Goal: Information Seeking & Learning: Learn about a topic

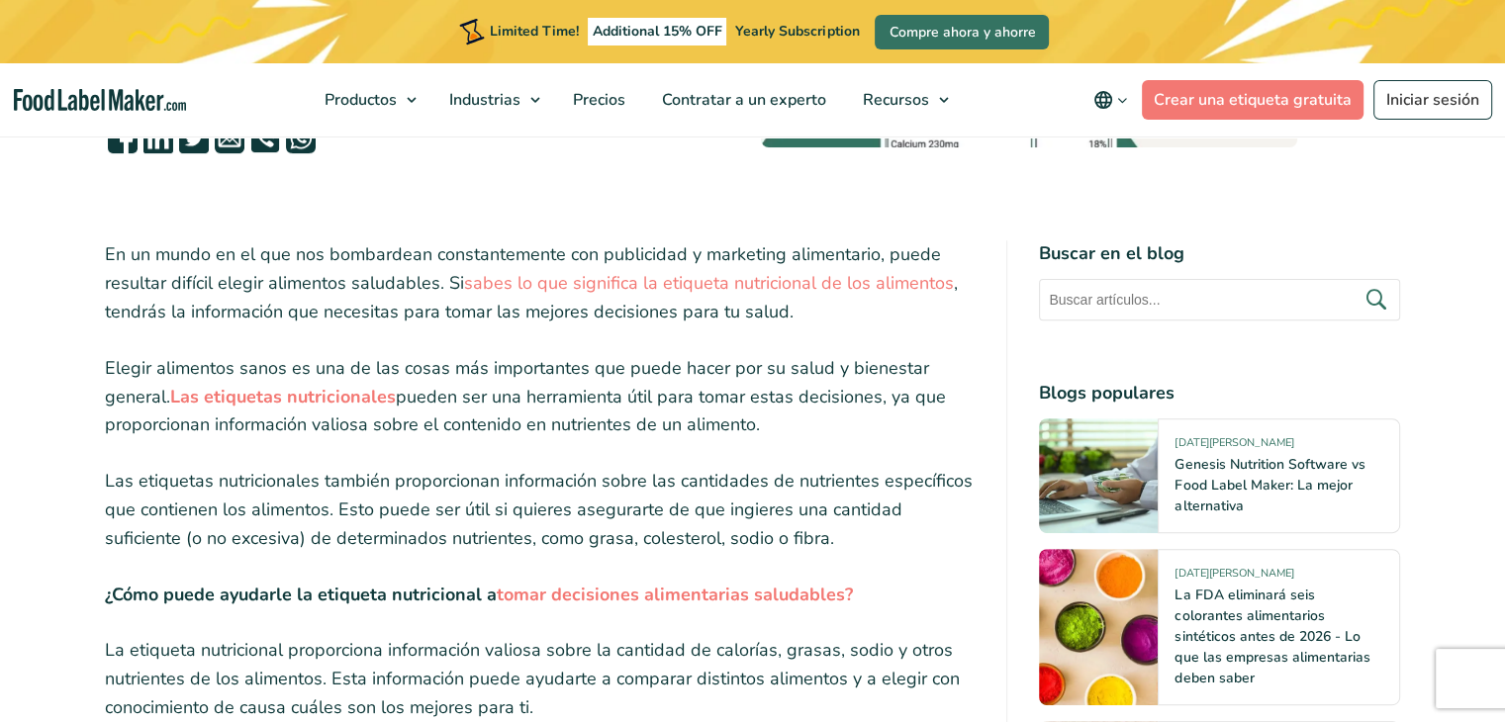
scroll to position [657, 0]
drag, startPoint x: 459, startPoint y: 354, endPoint x: 843, endPoint y: 427, distance: 390.7
click at [843, 427] on p "Elegir alimentos sanos es una de las cosas más importantes que puede hacer por …" at bounding box center [540, 395] width 871 height 85
drag, startPoint x: 546, startPoint y: 440, endPoint x: 582, endPoint y: 489, distance: 60.1
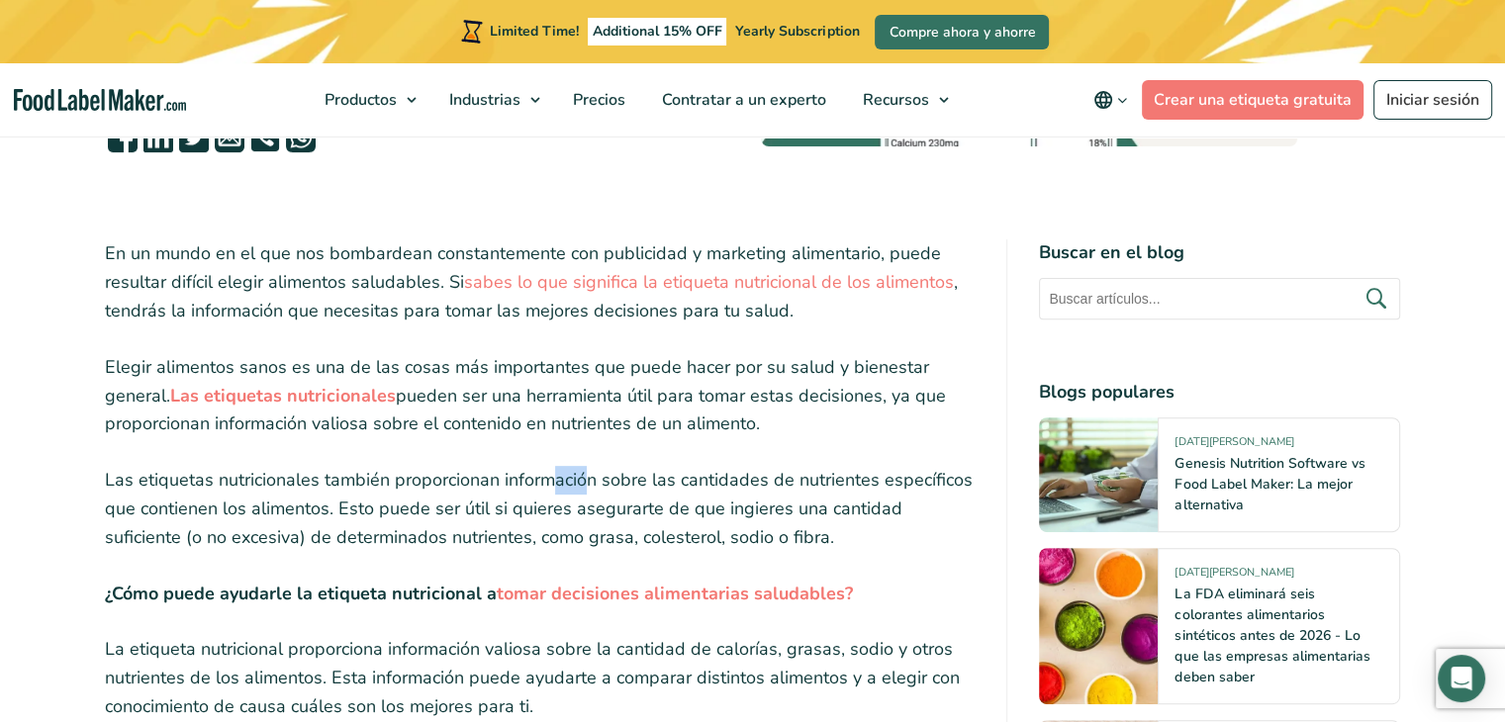
click at [582, 489] on p "Las etiquetas nutricionales también proporcionan información sobre las cantidad…" at bounding box center [540, 508] width 871 height 85
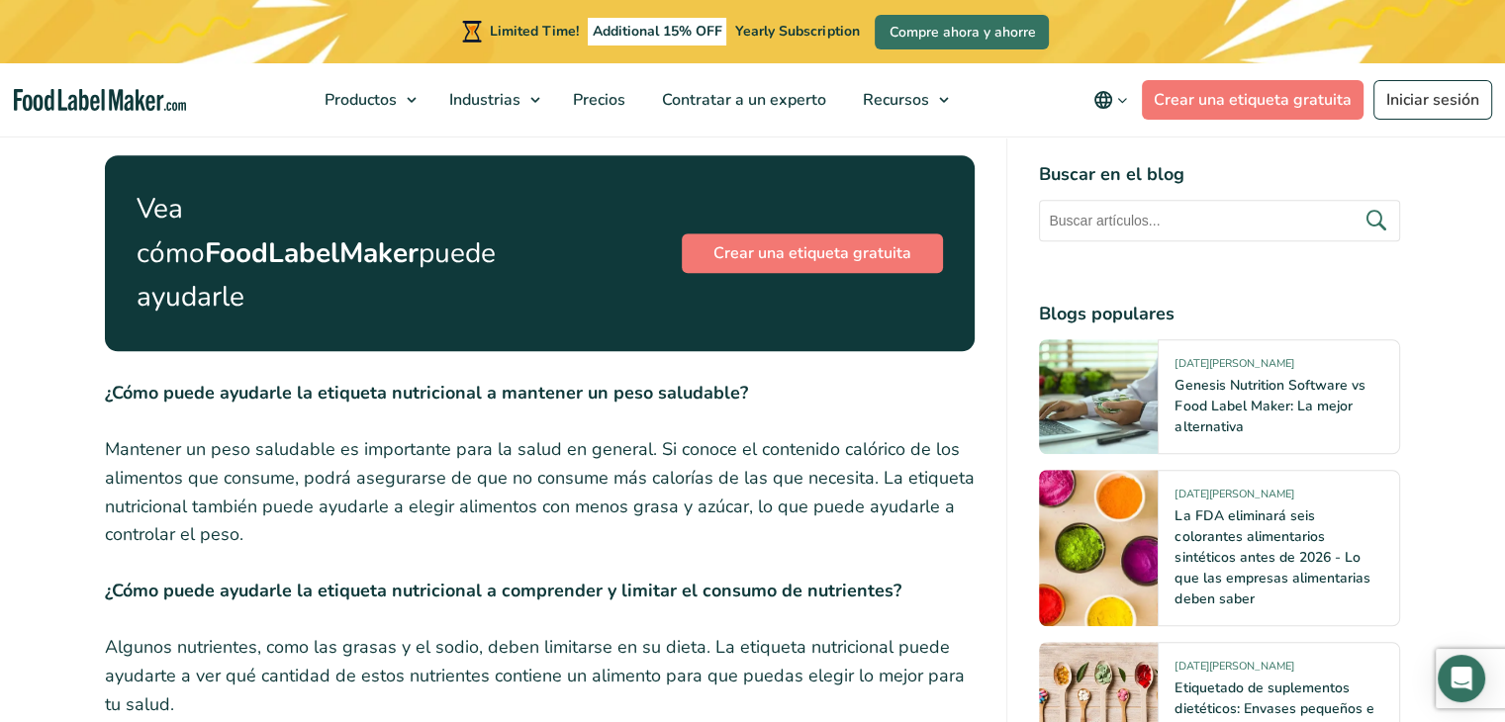
scroll to position [1254, 0]
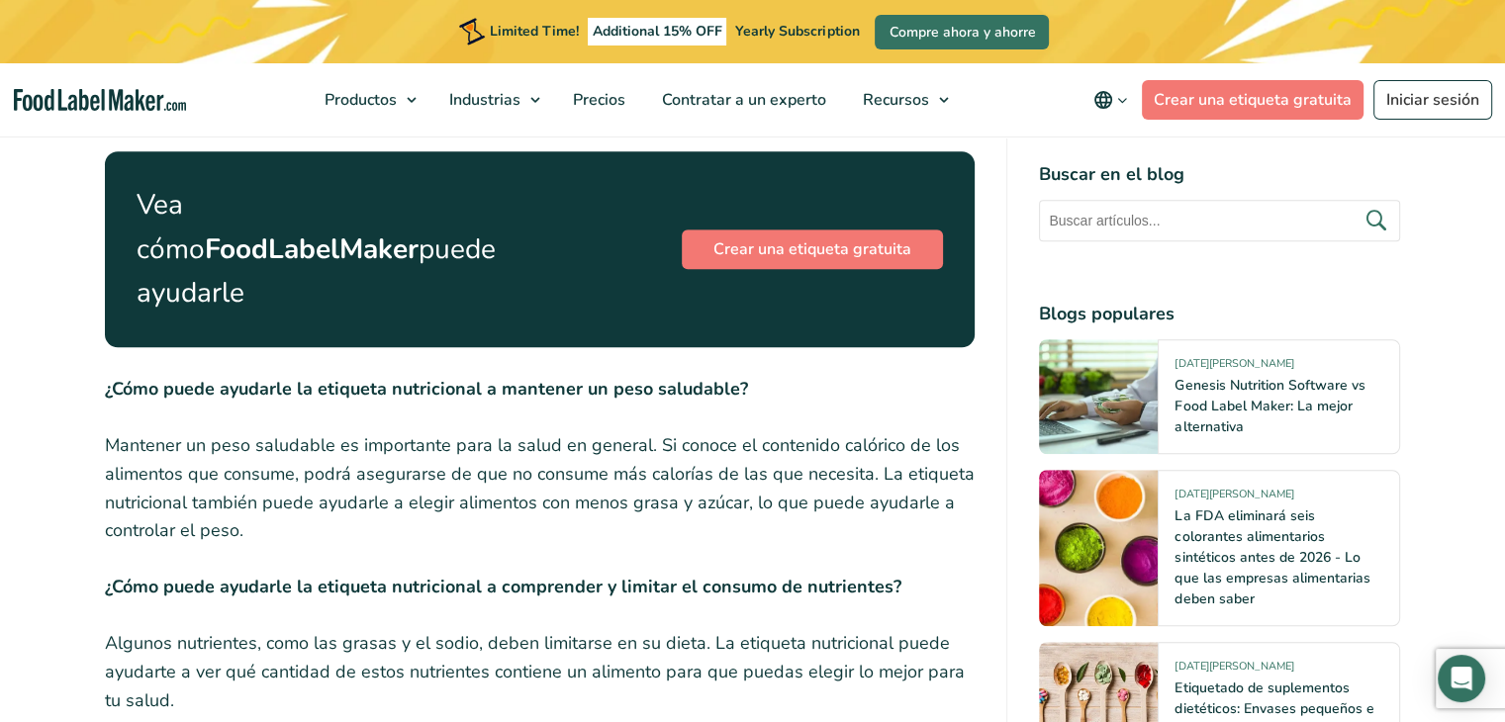
drag, startPoint x: 522, startPoint y: 523, endPoint x: 526, endPoint y: 534, distance: 11.6
click at [526, 534] on div "En un mundo en el que nos bombardean constantemente con publicidad y marketing …" at bounding box center [540, 348] width 871 height 1413
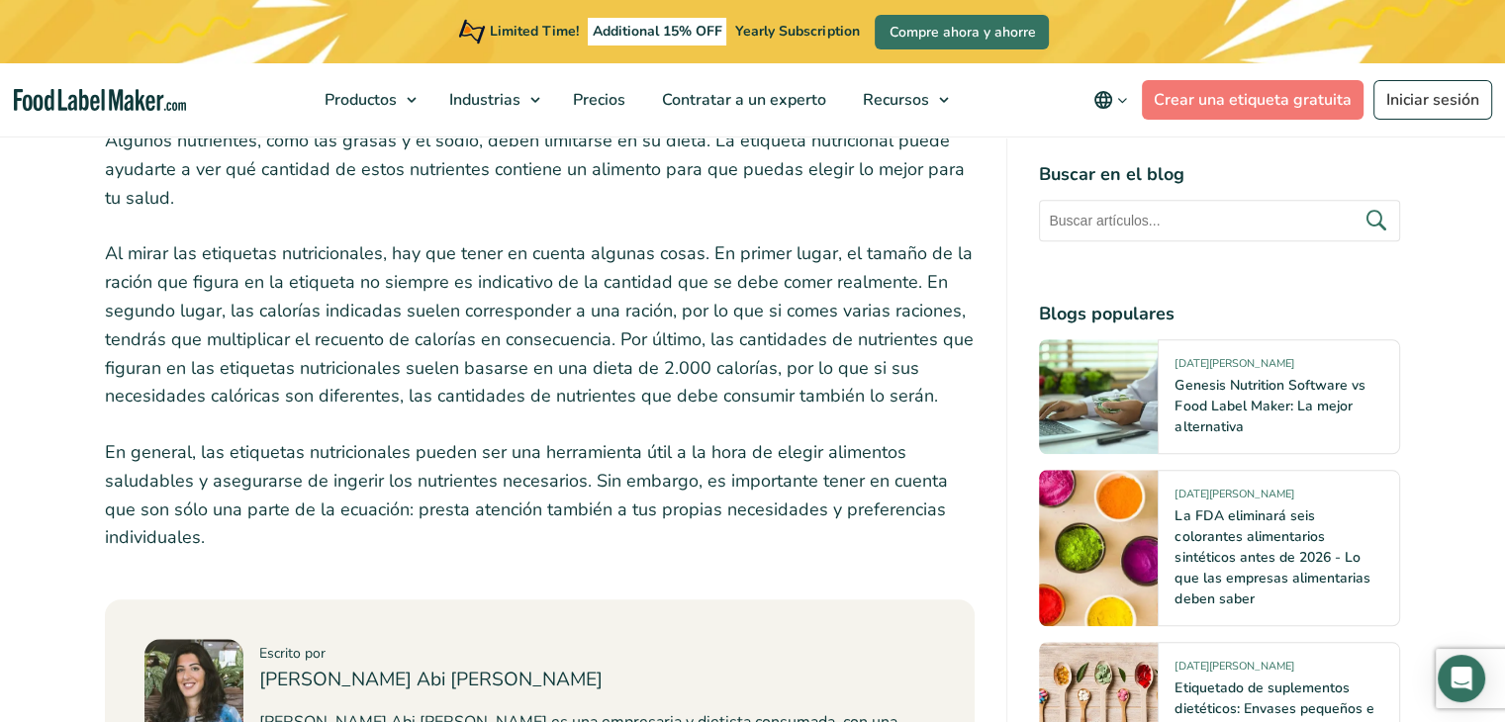
scroll to position [1757, 0]
drag, startPoint x: 602, startPoint y: 371, endPoint x: 638, endPoint y: 413, distance: 54.7
click at [638, 438] on p "En general, las etiquetas nutricionales pueden ser una herramienta útil a la ho…" at bounding box center [540, 495] width 871 height 114
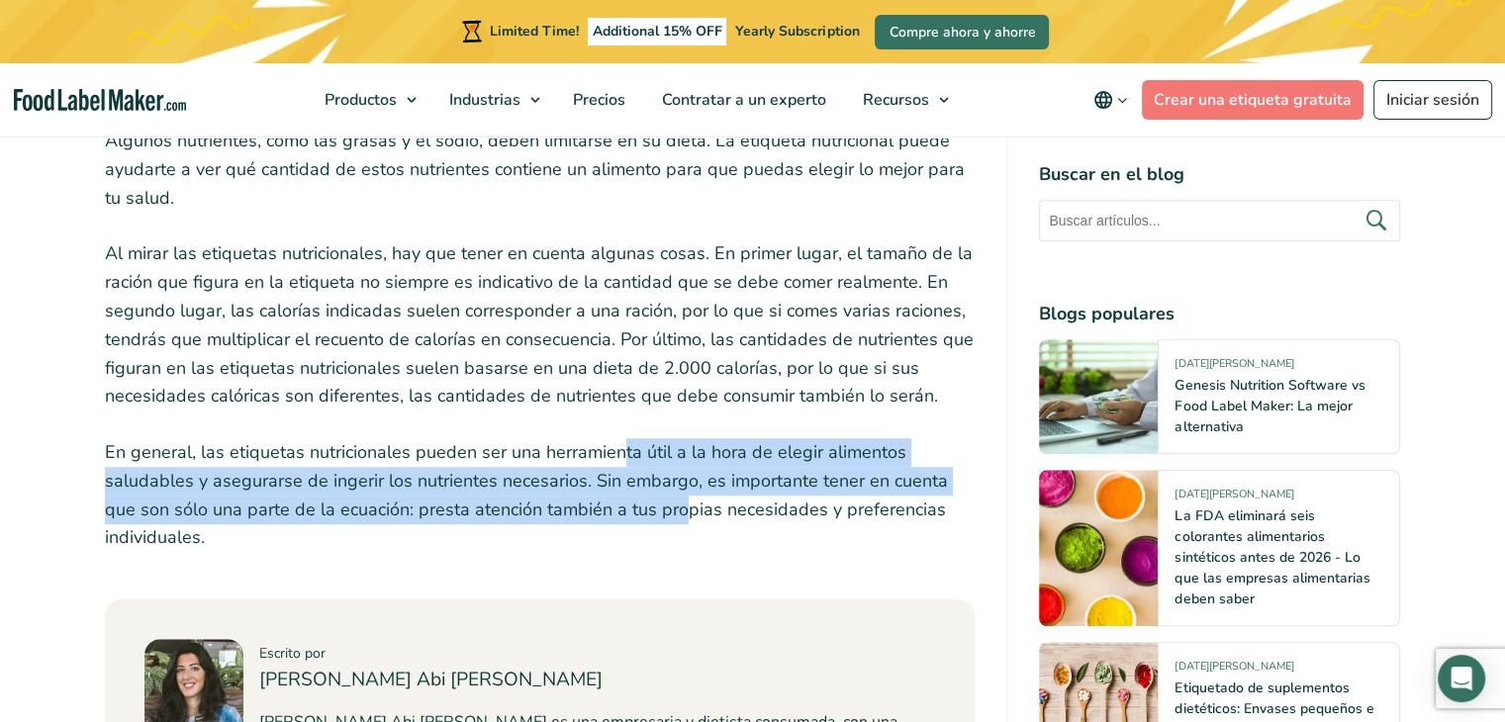
drag, startPoint x: 614, startPoint y: 395, endPoint x: 641, endPoint y: 467, distance: 77.0
click at [641, 467] on p "En general, las etiquetas nutricionales pueden ser una herramienta útil a la ho…" at bounding box center [540, 495] width 871 height 114
drag, startPoint x: 467, startPoint y: 391, endPoint x: 512, endPoint y: 478, distance: 98.2
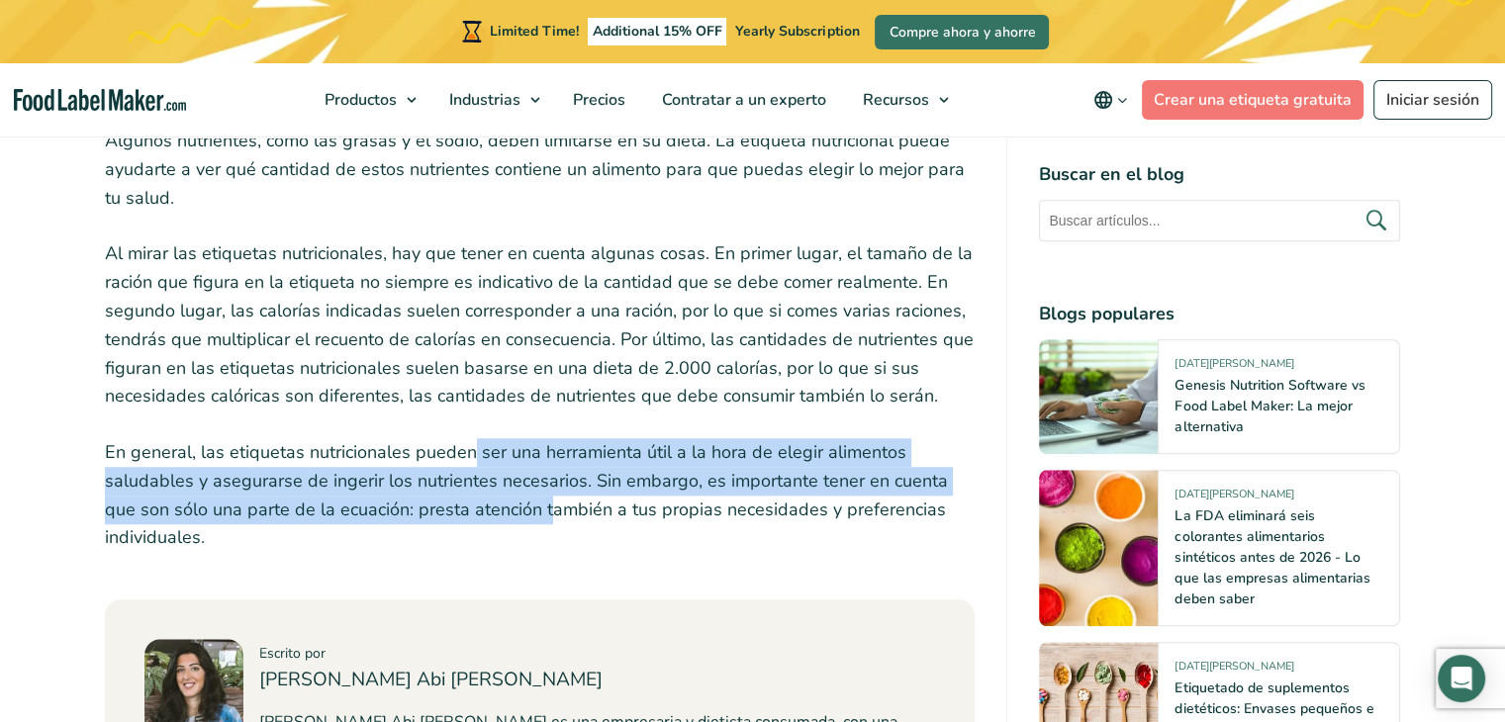
click at [512, 478] on p "En general, las etiquetas nutricionales pueden ser una herramienta útil a la ho…" at bounding box center [540, 495] width 871 height 114
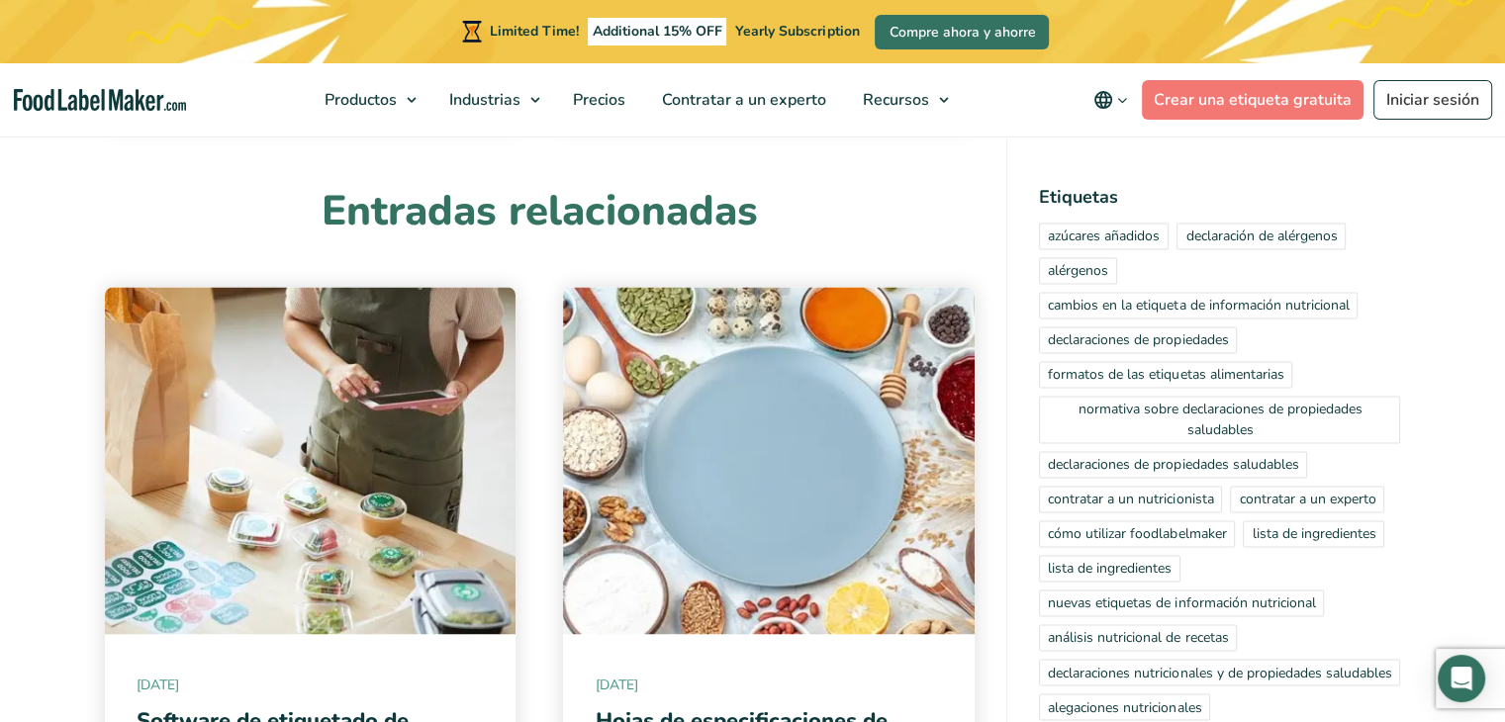
scroll to position [3109, 0]
